Goal: Information Seeking & Learning: Find specific fact

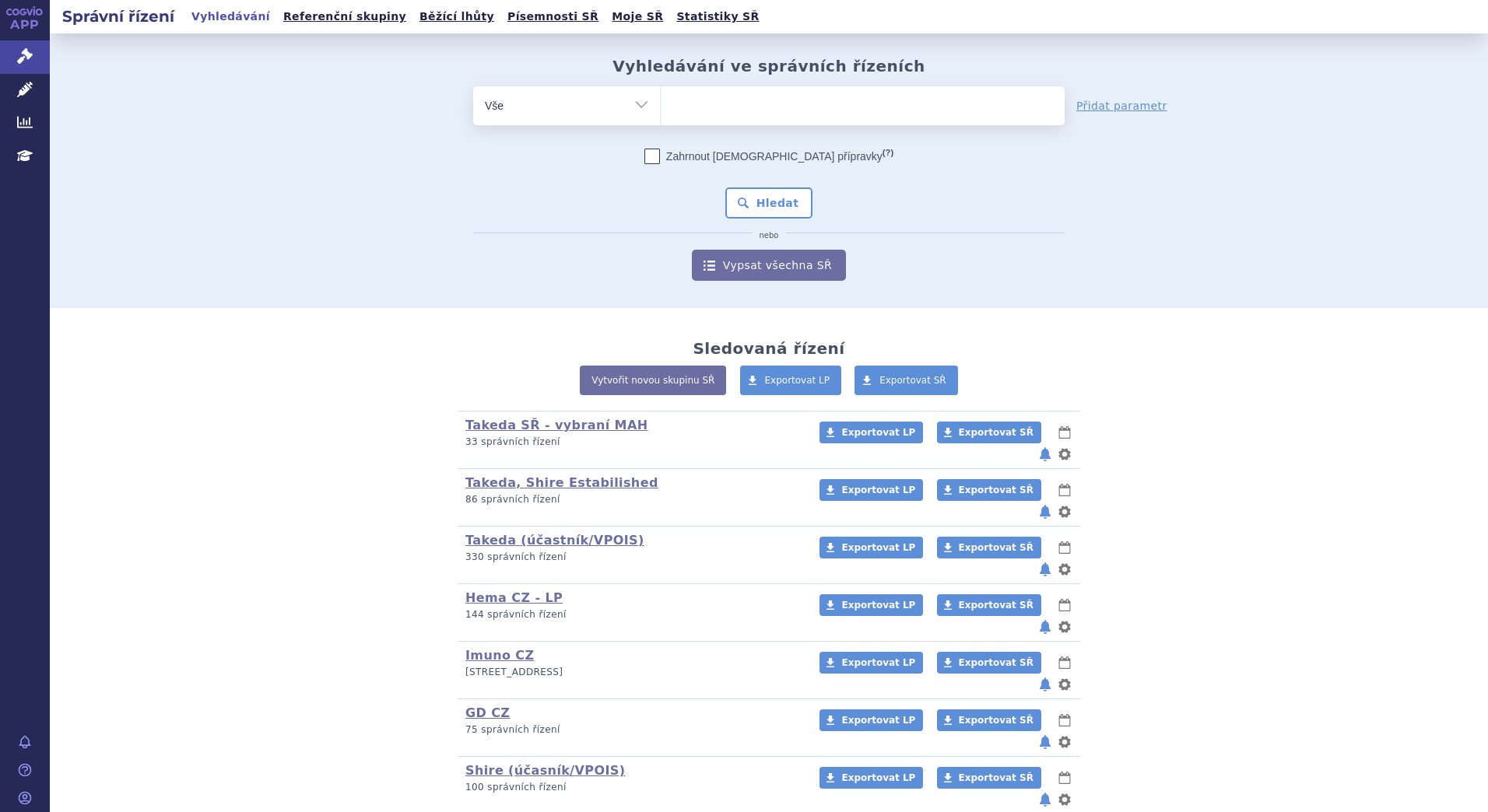
click at [695, 103] on ul at bounding box center [862, 103] width 404 height 33
click at [660, 103] on select at bounding box center [660, 105] width 1 height 39
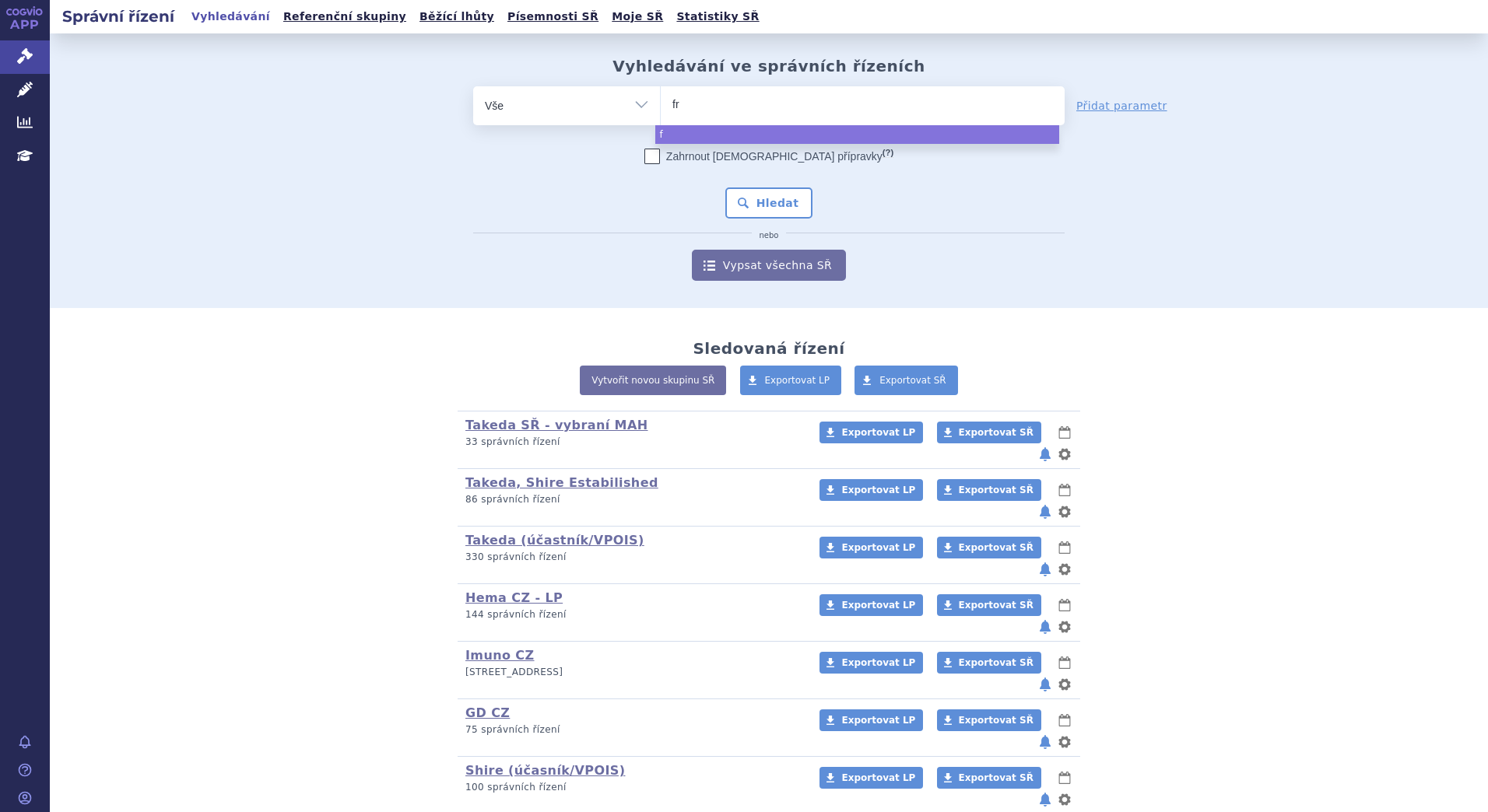
type input "fru"
type input "fruz"
type input "fruza"
type input "fruzaq"
type input "fruzaqla"
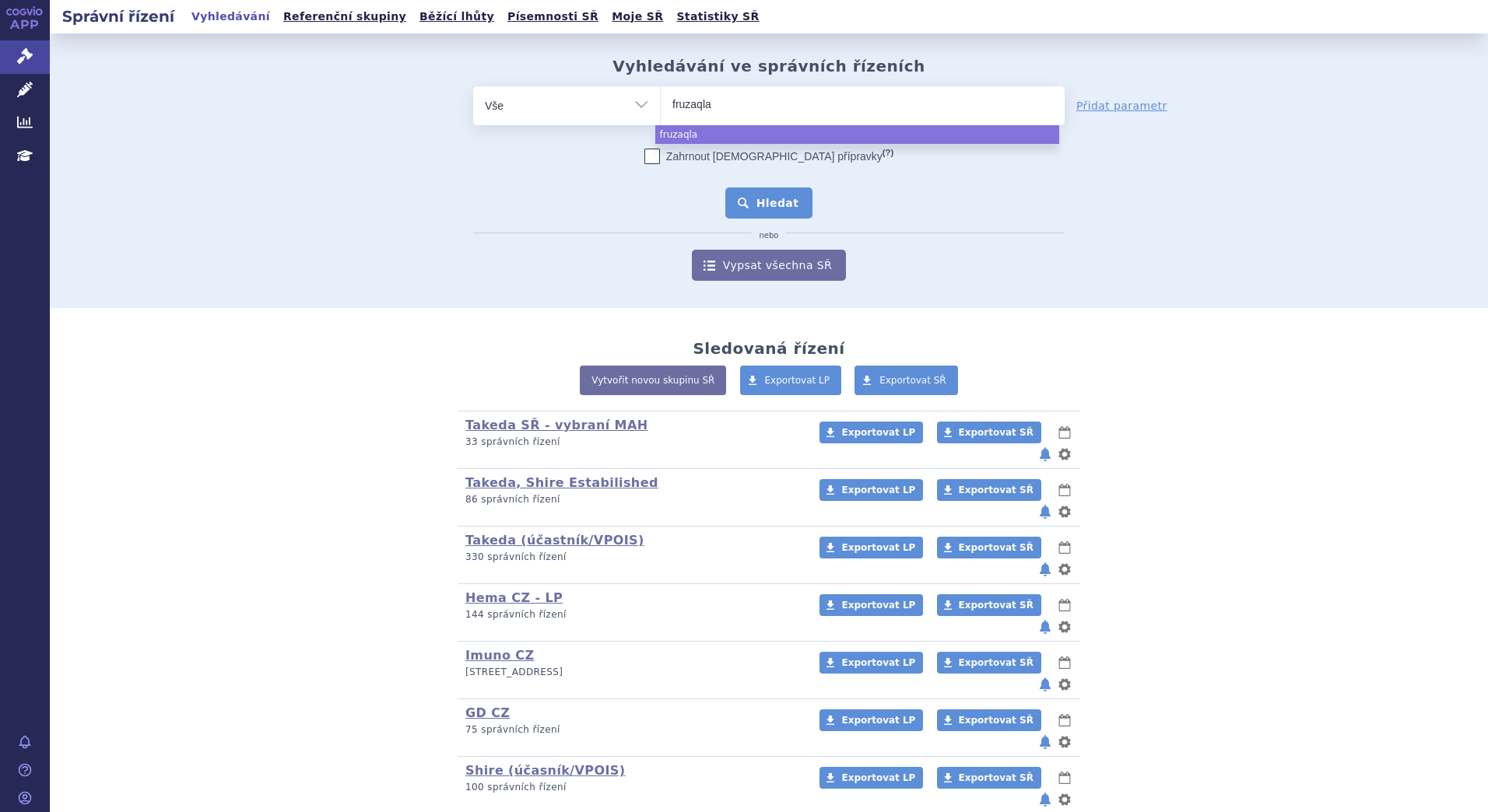
select select "fruzaqla"
click at [763, 216] on button "Hledat" at bounding box center [769, 203] width 88 height 31
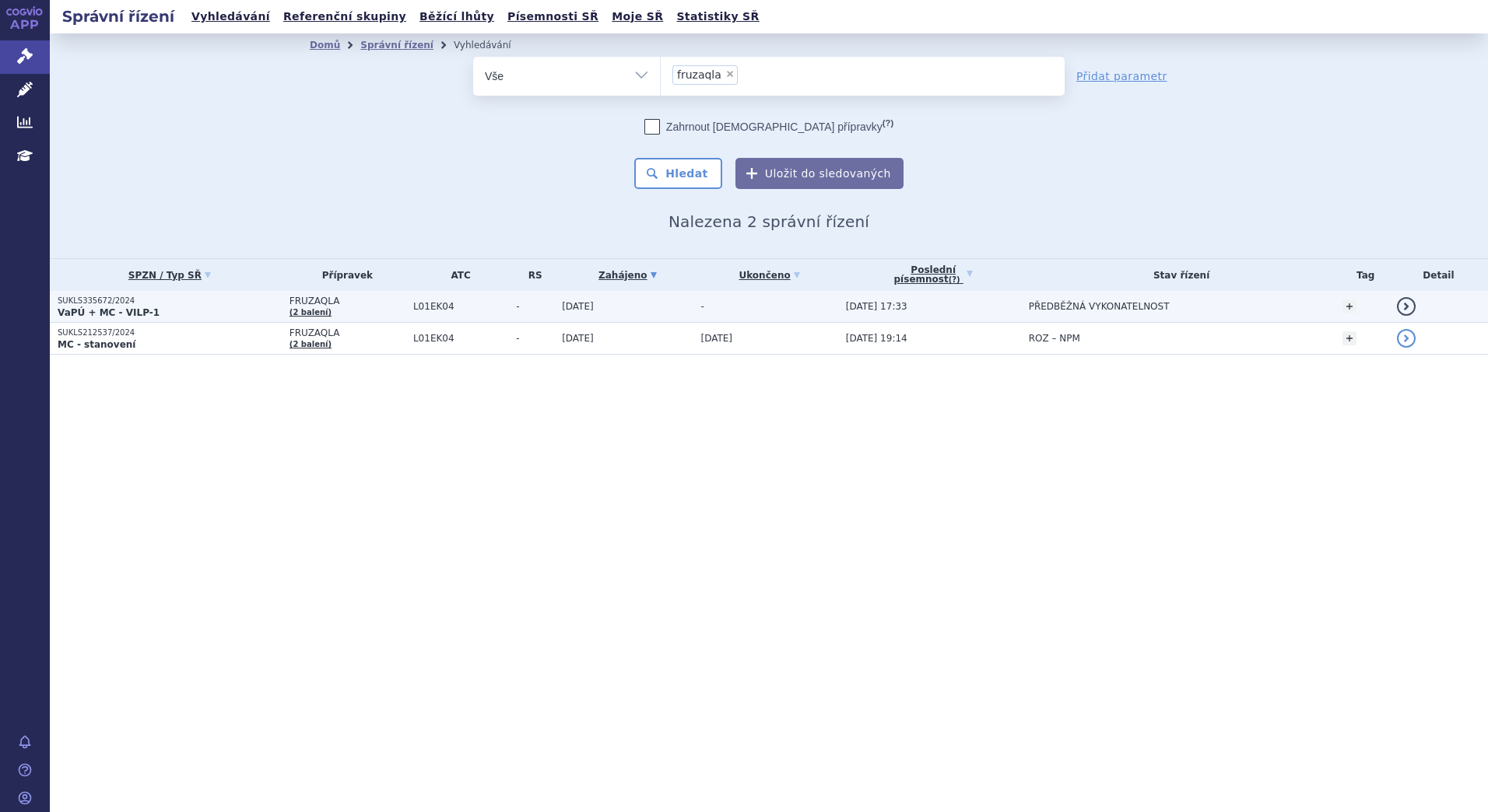
click at [220, 320] on td "SUKLS335672/2024 VaPÚ + MC - VILP-1" at bounding box center [166, 307] width 232 height 32
